Goal: Navigation & Orientation: Find specific page/section

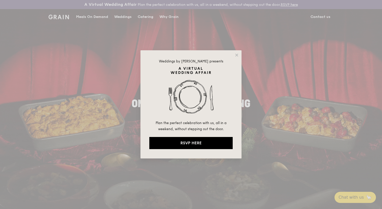
drag, startPoint x: 236, startPoint y: 55, endPoint x: 228, endPoint y: 55, distance: 7.6
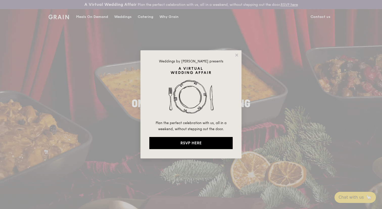
click at [236, 55] on icon at bounding box center [236, 55] width 5 height 5
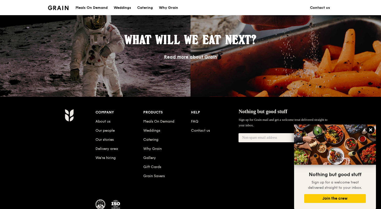
scroll to position [453, 0]
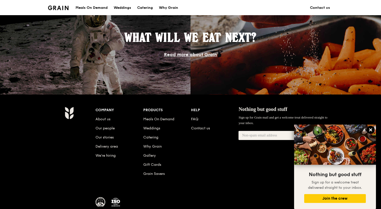
click at [372, 132] on icon at bounding box center [370, 130] width 5 height 5
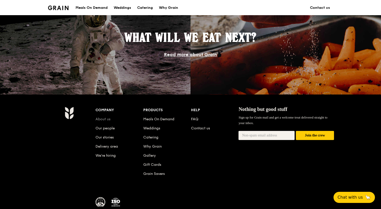
click at [104, 119] on link "About us" at bounding box center [102, 119] width 15 height 4
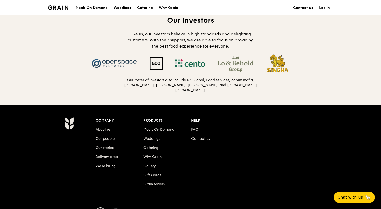
scroll to position [509, 0]
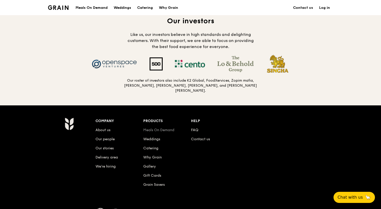
click at [160, 128] on link "Meals On Demand" at bounding box center [158, 130] width 31 height 4
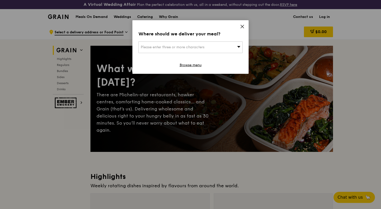
click at [242, 24] on icon at bounding box center [242, 26] width 5 height 5
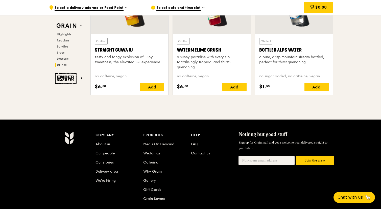
scroll to position [2122, 0]
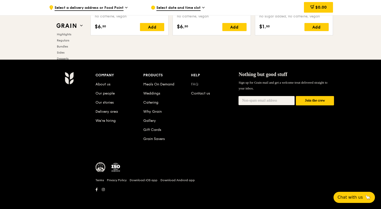
click at [192, 85] on link "FAQ" at bounding box center [194, 84] width 7 height 4
